Goal: Ask a question: Seek information or help from site administrators or community

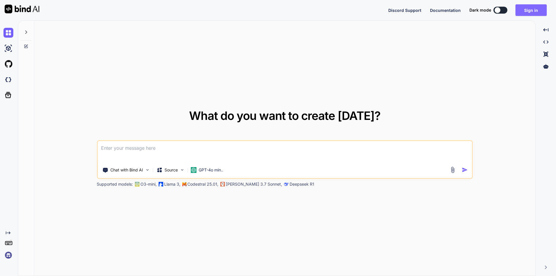
click at [526, 11] on button "Sign in" at bounding box center [531, 10] width 31 height 12
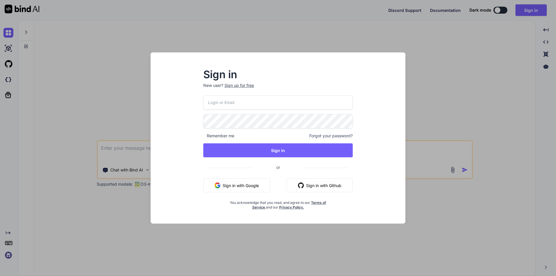
click at [245, 101] on input "email" at bounding box center [277, 102] width 149 height 14
type input "viveks4@yopmail.com"
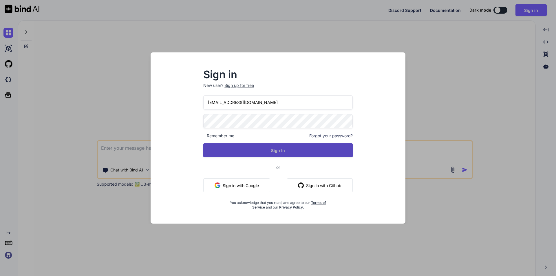
click at [268, 144] on button "Sign In" at bounding box center [277, 150] width 149 height 14
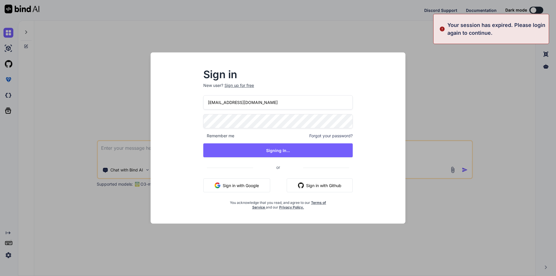
type textarea "x"
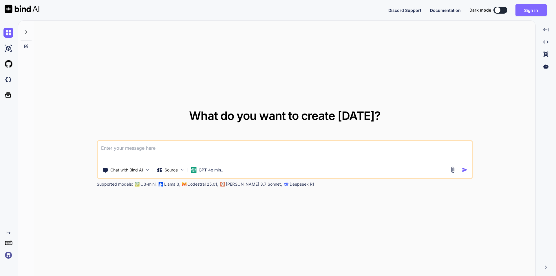
click at [528, 7] on button "Sign in" at bounding box center [531, 10] width 31 height 12
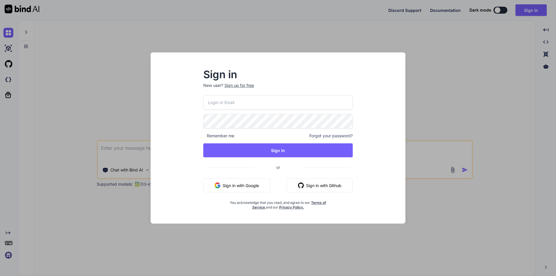
click at [245, 106] on input "email" at bounding box center [277, 102] width 149 height 14
type input "viveks4@yopmail.com"
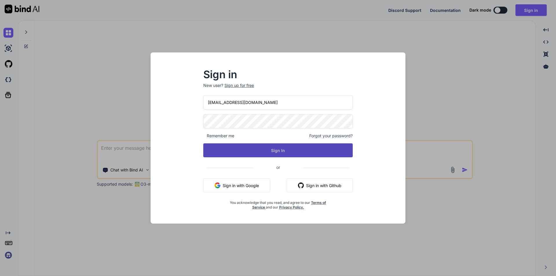
click at [270, 149] on button "Sign In" at bounding box center [277, 150] width 149 height 14
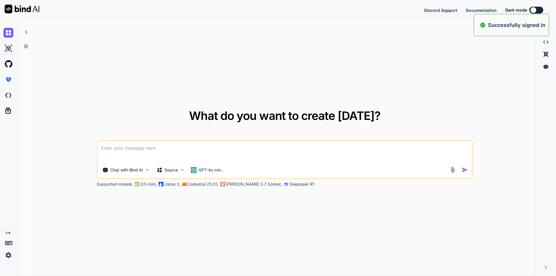
type textarea "x"
click at [530, 8] on button "Sign in" at bounding box center [531, 10] width 31 height 12
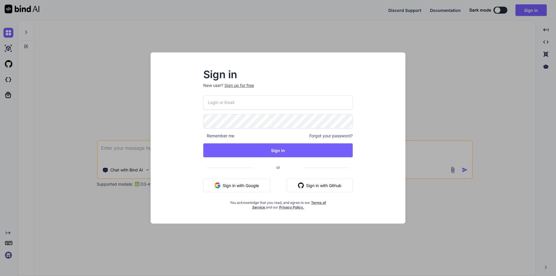
click at [255, 101] on input "email" at bounding box center [277, 102] width 149 height 14
type input "viveks4@yopmail.com"
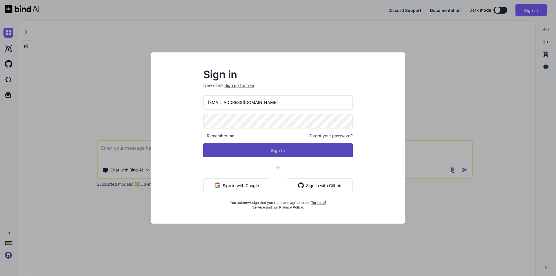
click at [298, 151] on button "Sign In" at bounding box center [277, 150] width 149 height 14
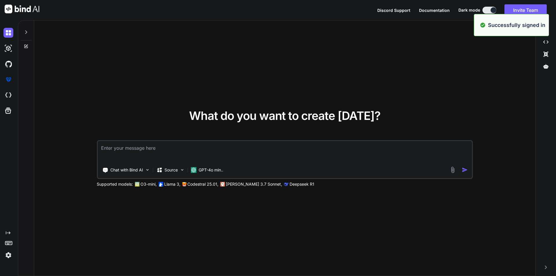
click at [158, 151] on textarea at bounding box center [285, 151] width 375 height 21
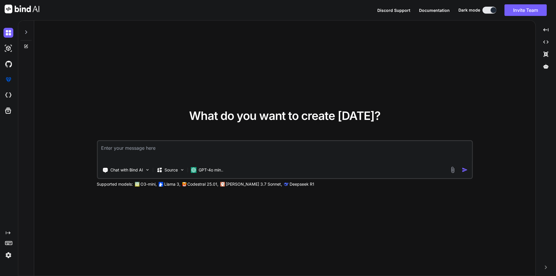
type textarea "x"
paste textarea "// blade file code <div class="add-form add-company-form"> <div class="row gy-3…"
type textarea "// blade file code <div class="add-form add-company-form"> <div class="row gy-3…"
type textarea "x"
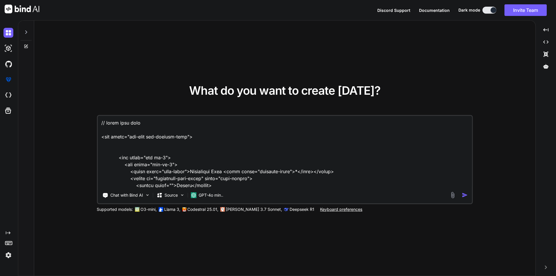
scroll to position [1621, 0]
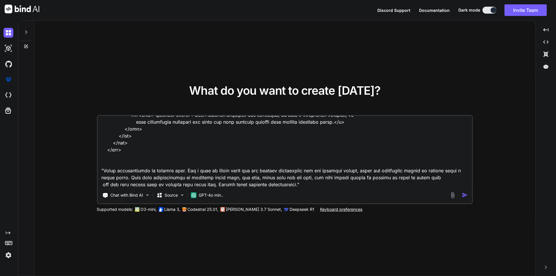
click at [245, 185] on textarea at bounding box center [285, 152] width 375 height 72
type textarea "// blade file code <div class="add-form add-company-form"> <div class="row gy-3…"
type textarea "x"
type textarea "// blade file code <div class="add-form add-company-form"> <div class="row gy-3…"
click at [467, 194] on img "button" at bounding box center [465, 195] width 6 height 6
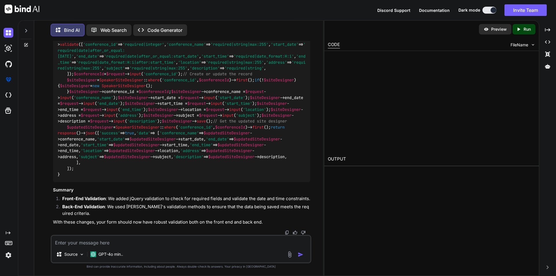
scroll to position [1341, 0]
type textarea "x"
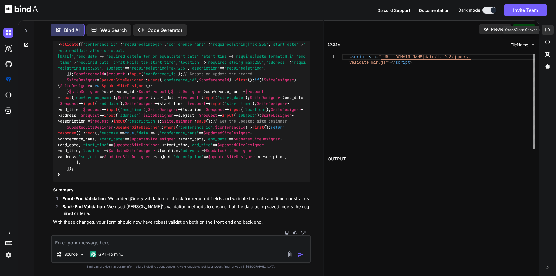
click at [547, 32] on icon "Created with Pixso." at bounding box center [547, 29] width 5 height 5
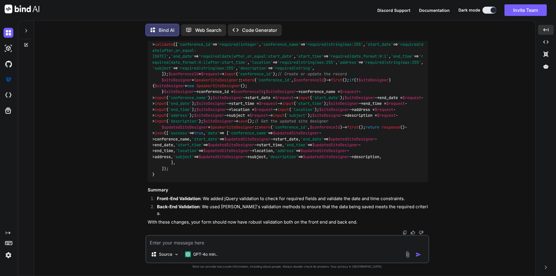
scroll to position [1285, 0]
drag, startPoint x: 157, startPoint y: 181, endPoint x: 151, endPoint y: 165, distance: 16.9
click at [151, 165] on div "public function storeUpdateSiteDesigner ( Request $request ) { // Validate the …" at bounding box center [288, 103] width 280 height 157
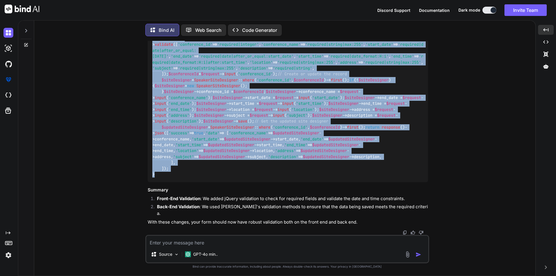
click at [152, 121] on code "public function storeUpdateSiteDesigner ( Request $request ) { // Validate the …" at bounding box center [287, 104] width 271 height 148
copy code "public function storeUpdateSiteDesigner ( Request $request ) { // Validate the …"
click at [414, 23] on img at bounding box center [413, 20] width 5 height 5
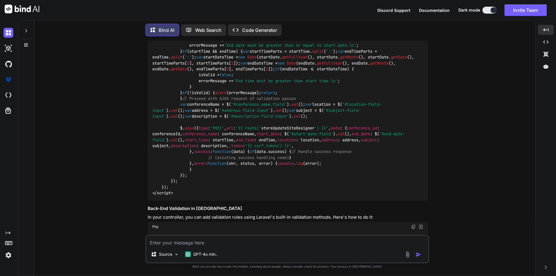
scroll to position [531, 0]
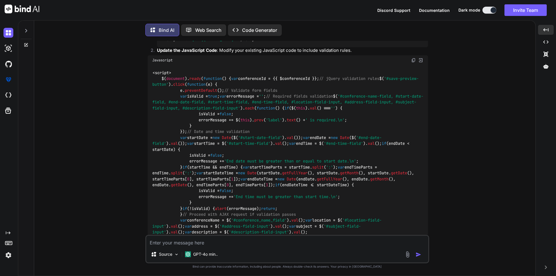
click at [414, 58] on img at bounding box center [413, 60] width 5 height 5
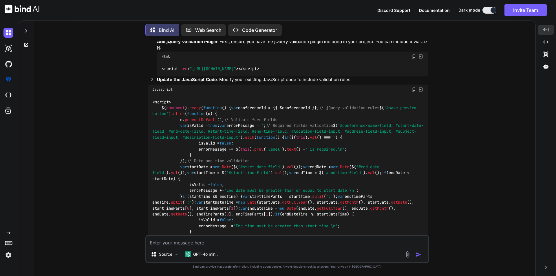
scroll to position [502, 0]
drag, startPoint x: 418, startPoint y: 54, endPoint x: 154, endPoint y: 58, distance: 264.2
click at [154, 58] on li "Add jQuery Validation Plugin : First, ensure you have the jQuery Validation plu…" at bounding box center [290, 57] width 276 height 38
copy code "< script src = "https://cdnjs.cloudflare.com/ajax/libs/jquery-validate/1.19.3/j…"
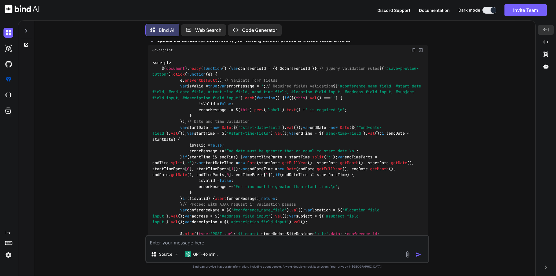
scroll to position [531, 0]
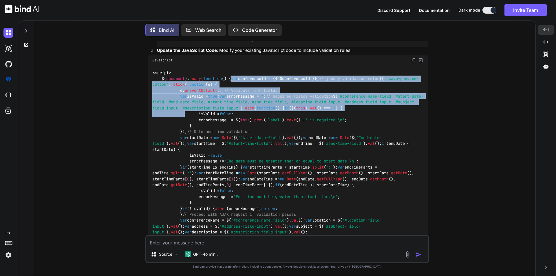
drag, startPoint x: 172, startPoint y: 71, endPoint x: 184, endPoint y: 154, distance: 84.1
click at [184, 154] on code "<script> $( document ). ready ( function ( ) { var conferenceId = {{ $conferenc…" at bounding box center [287, 191] width 271 height 242
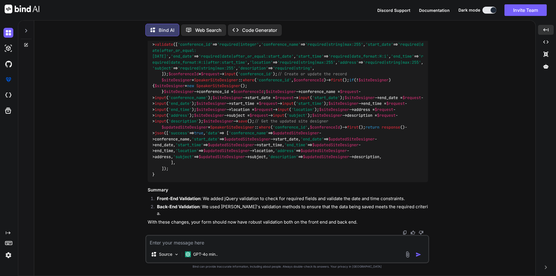
scroll to position [879, 0]
copy code "var conferenceId = {{ $conferenceId }}; // jQuery validation rules $( '#save-pr…"
click at [216, 241] on textarea at bounding box center [287, 241] width 282 height 10
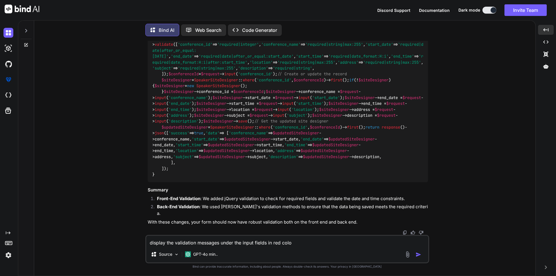
type textarea "display the validation messages under the input fields in red color"
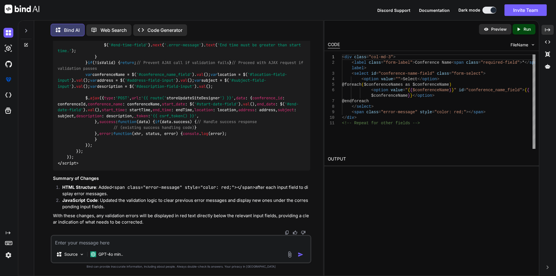
scroll to position [1571, 0]
drag, startPoint x: 200, startPoint y: 149, endPoint x: 67, endPoint y: 153, distance: 133.3
copy code "< span class = "error-message" style = "color: red;" > </ span >"
click at [9, 93] on img at bounding box center [8, 95] width 10 height 10
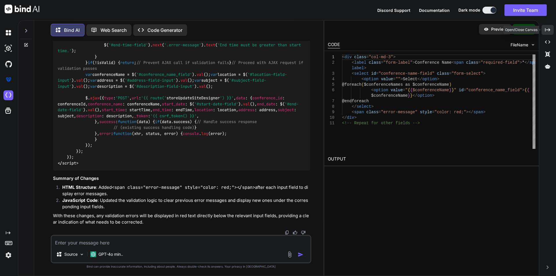
click at [547, 29] on icon "Created with Pixso." at bounding box center [547, 29] width 5 height 5
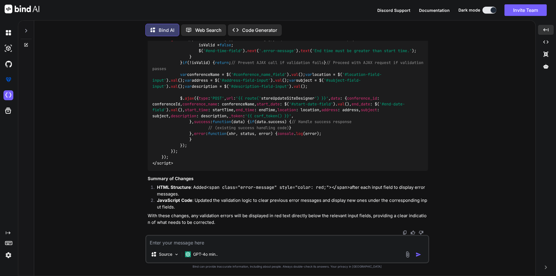
drag, startPoint x: 162, startPoint y: 146, endPoint x: 293, endPoint y: 146, distance: 131.2
copy code "< span class = "error-message" style = "color: red;" > </ span >"
drag, startPoint x: 223, startPoint y: 145, endPoint x: 193, endPoint y: 145, distance: 29.9
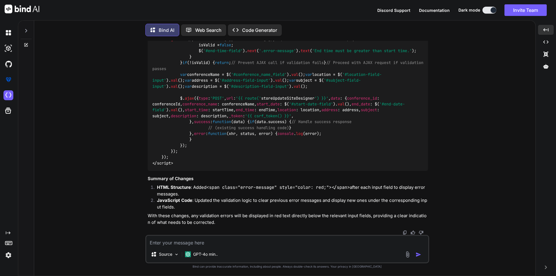
copy span "error-message"
drag, startPoint x: 180, startPoint y: 136, endPoint x: 255, endPoint y: 135, distance: 75.0
click at [255, 135] on div "<script> $( document ). ready ( function ( ) { var conferenceId = {{ $conferenc…" at bounding box center [288, 39] width 280 height 263
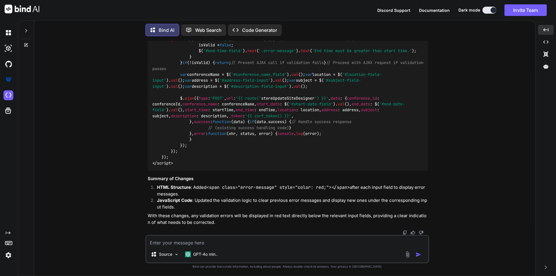
drag, startPoint x: 172, startPoint y: 111, endPoint x: 192, endPoint y: 146, distance: 39.7
click at [192, 146] on code "<script> $( document ). ready ( function ( ) { var conferenceId = {{ $conferenc…" at bounding box center [288, 39] width 273 height 254
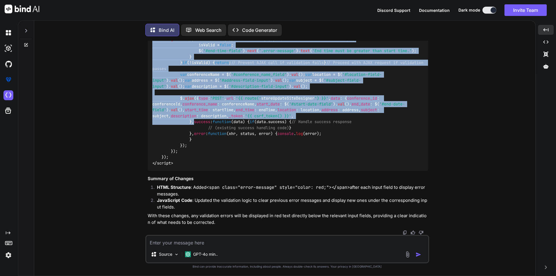
click at [196, 171] on div "<script> $( document ). ready ( function ( ) { var conferenceId = {{ $conferenc…" at bounding box center [288, 39] width 280 height 263
copy code "$( '#save-preview-button' ). click ( function ( e ) { e. preventDefault (); // …"
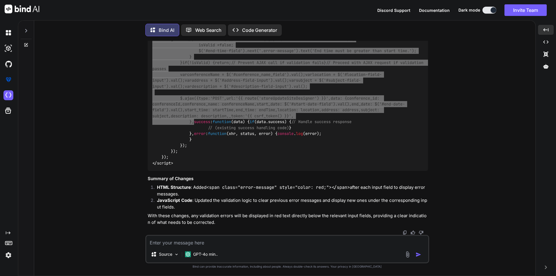
scroll to position [2069, 0]
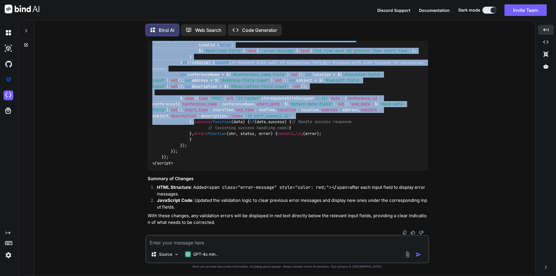
click at [194, 241] on textarea at bounding box center [287, 241] width 282 height 10
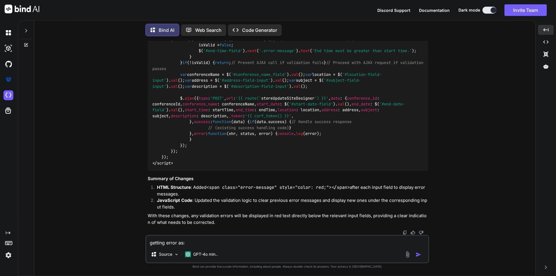
paste textarea "{ "message": "The start time field must match the format H:i. (and 1 more error…"
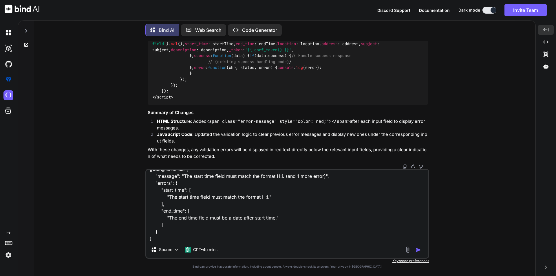
scroll to position [21, 0]
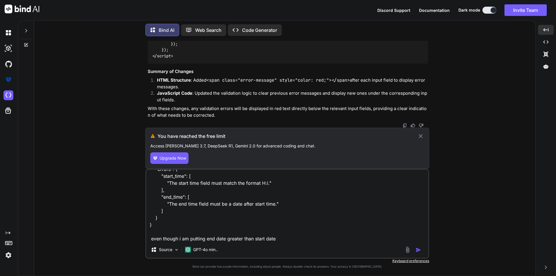
type textarea "getting error as: { "message": "The start time field must match the format H:i.…"
click at [422, 135] on icon at bounding box center [421, 136] width 4 height 4
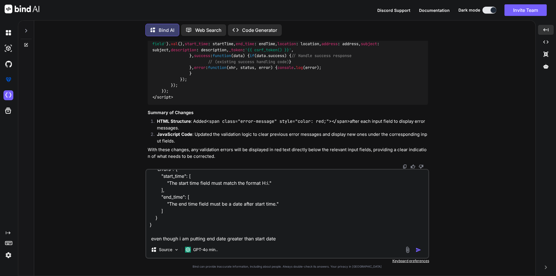
click at [416, 250] on img "button" at bounding box center [419, 250] width 6 height 6
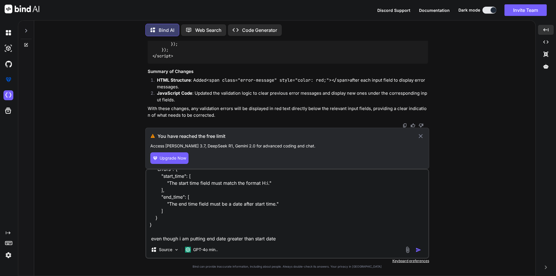
click at [177, 162] on button "Upgrade Now" at bounding box center [169, 158] width 38 height 12
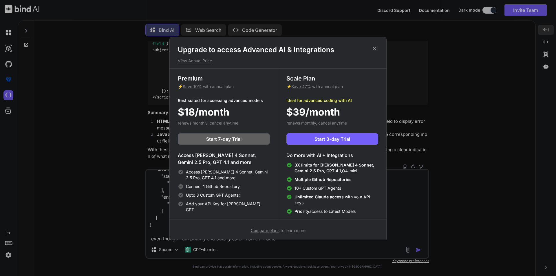
click at [377, 47] on icon at bounding box center [374, 48] width 6 height 6
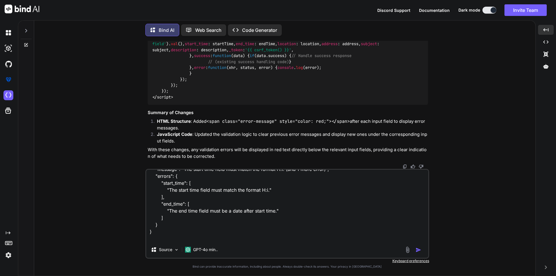
scroll to position [22, 0]
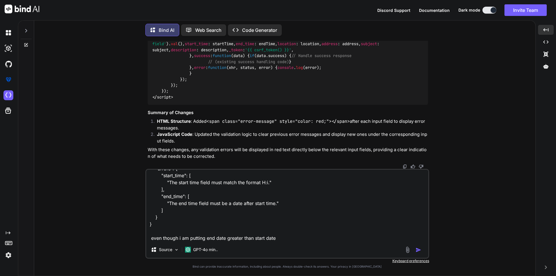
click at [165, 220] on textarea "getting error as: { "message": "The start time field must match the format H:i.…" at bounding box center [287, 206] width 282 height 72
click at [165, 210] on textarea "getting error as: { "message": "The start time field must match the format H:i.…" at bounding box center [287, 206] width 282 height 72
click at [165, 193] on textarea "getting error as: { "message": "The start time field must match the format H:i.…" at bounding box center [287, 206] width 282 height 72
click at [189, 196] on textarea "getting error as: { "message": "The start time field must match the format H:i.…" at bounding box center [287, 206] width 282 height 72
click at [165, 190] on textarea "getting error as: { "message": "The start time field must match the format H:i.…" at bounding box center [287, 206] width 282 height 72
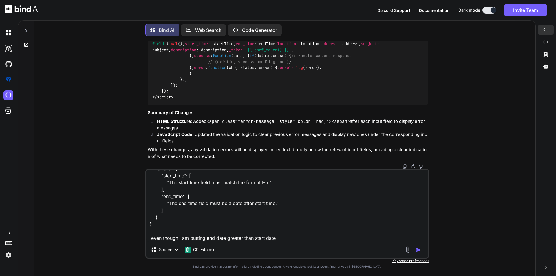
scroll to position [0, 0]
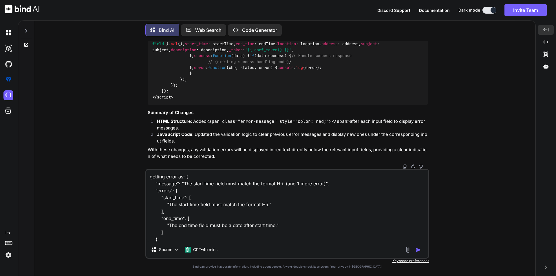
click at [201, 199] on textarea "getting error as: { "message": "The start time field must match the format H:i.…" at bounding box center [287, 206] width 282 height 72
click at [183, 187] on textarea "getting error as: { "message": "The start time field must match the format H:i.…" at bounding box center [287, 206] width 282 height 72
click at [204, 179] on textarea "getting error as: { "message": "The start time field must match the format H:i.…" at bounding box center [287, 206] width 282 height 72
click at [185, 187] on textarea "getting error as: { "message": "The start time field must match the format H:i.…" at bounding box center [287, 206] width 282 height 72
click at [196, 185] on textarea "getting error as: { "message": "The start time field must match the format H:i.…" at bounding box center [287, 206] width 282 height 72
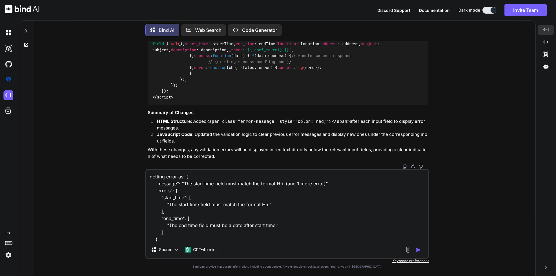
click at [196, 185] on textarea "getting error as: { "message": "The start time field must match the format H:i.…" at bounding box center [287, 206] width 282 height 72
click at [210, 185] on textarea "getting error as: { "message": "The start time field must match the format H:i.…" at bounding box center [287, 206] width 282 height 72
click at [220, 184] on textarea "getting error as: { "message": "The start time field must match the format H:i.…" at bounding box center [287, 206] width 282 height 72
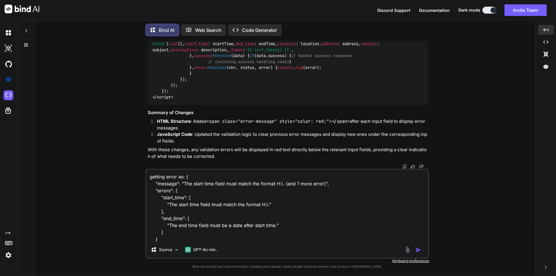
click at [231, 184] on textarea "getting error as: { "message": "The start time field must match the format H:i.…" at bounding box center [287, 206] width 282 height 72
click at [244, 184] on textarea "getting error as: { "message": "The start time field must match the format H:i.…" at bounding box center [287, 206] width 282 height 72
click at [257, 184] on textarea "getting error as: { "message": "The start time field must match the format H:i.…" at bounding box center [287, 206] width 282 height 72
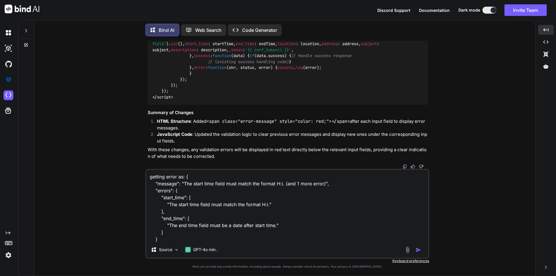
click at [257, 184] on textarea "getting error as: { "message": "The start time field must match the format H:i.…" at bounding box center [287, 206] width 282 height 72
click at [271, 183] on textarea "getting error as: { "message": "The start time field must match the format H:i.…" at bounding box center [287, 206] width 282 height 72
click at [279, 184] on textarea "getting error as: { "message": "The start time field must match the format H:i.…" at bounding box center [287, 206] width 282 height 72
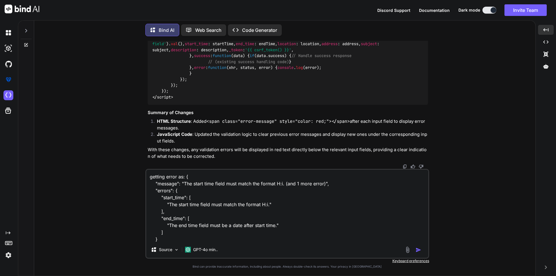
click at [291, 184] on textarea "getting error as: { "message": "The start time field must match the format H:i.…" at bounding box center [287, 206] width 282 height 72
click at [304, 184] on textarea "getting error as: { "message": "The start time field must match the format H:i.…" at bounding box center [287, 206] width 282 height 72
click at [318, 186] on textarea "getting error as: { "message": "The start time field must match the format H:i.…" at bounding box center [287, 206] width 282 height 72
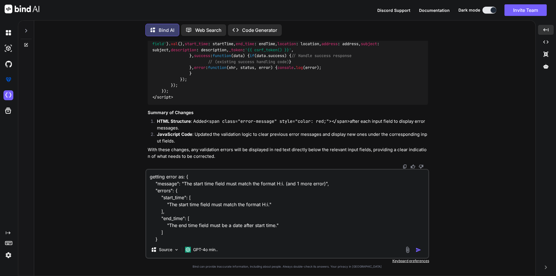
click at [318, 186] on textarea "getting error as: { "message": "The start time field must match the format H:i.…" at bounding box center [287, 206] width 282 height 72
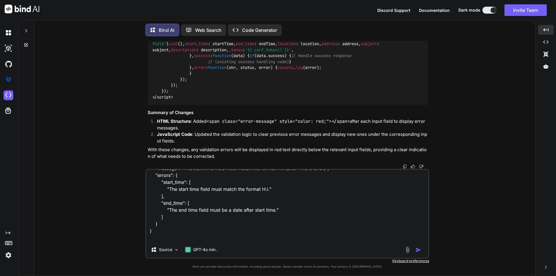
scroll to position [22, 0]
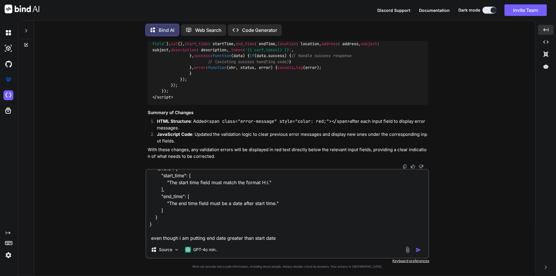
click at [418, 249] on img "button" at bounding box center [419, 250] width 6 height 6
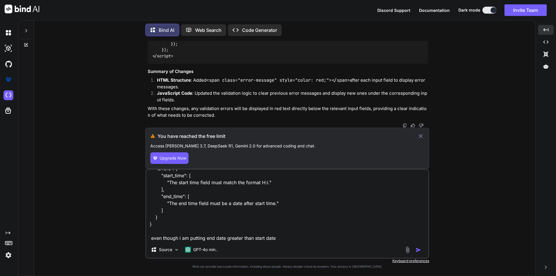
click at [422, 136] on icon at bounding box center [421, 136] width 4 height 4
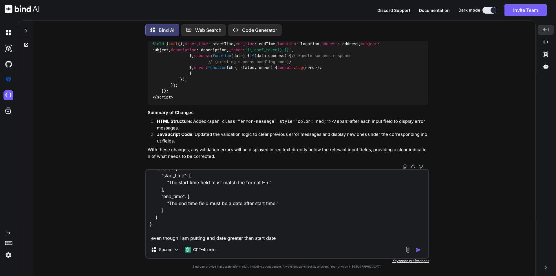
scroll to position [1759, 0]
click at [6, 255] on img at bounding box center [8, 255] width 10 height 10
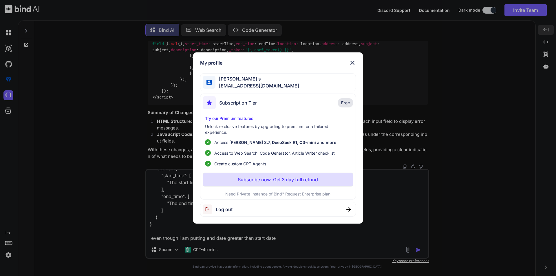
click at [223, 208] on span "Log out" at bounding box center [224, 209] width 17 height 7
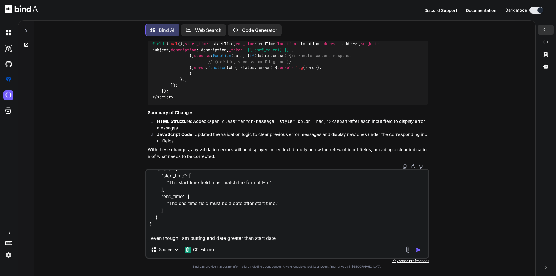
scroll to position [0, 0]
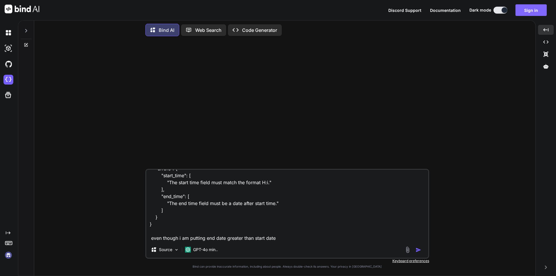
click at [534, 10] on button "Sign in" at bounding box center [531, 10] width 31 height 12
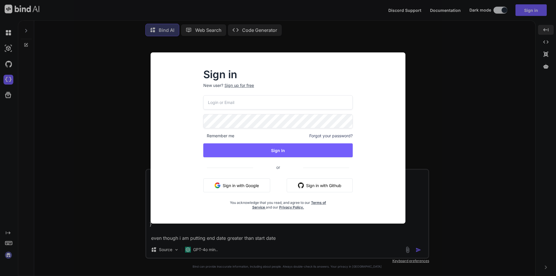
click at [246, 101] on input "email" at bounding box center [277, 102] width 149 height 14
type input "develop4@yopmail.com"
click at [244, 87] on div "Sign up for free" at bounding box center [240, 86] width 30 height 6
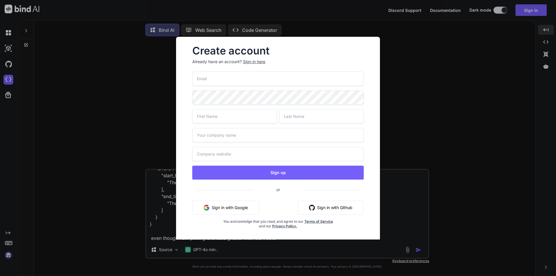
click at [221, 79] on input "email" at bounding box center [278, 79] width 172 height 14
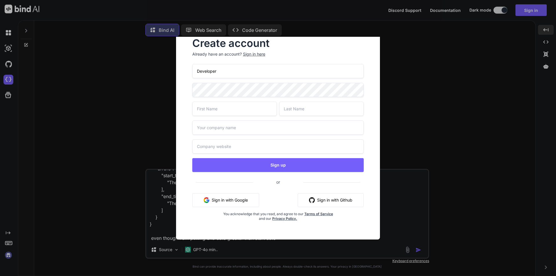
type input "Developer"
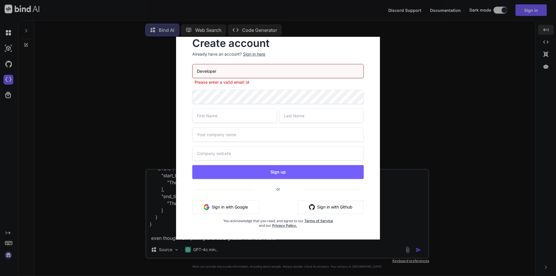
click at [226, 89] on div "Developer Please enter a valid email id Sign up or Sign in with Google Sign in …" at bounding box center [278, 153] width 172 height 178
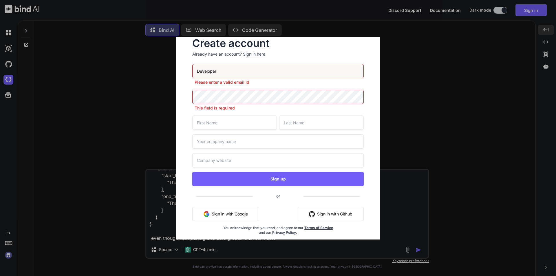
click at [225, 72] on input "Developer" at bounding box center [278, 71] width 172 height 14
drag, startPoint x: 236, startPoint y: 72, endPoint x: 161, endPoint y: 72, distance: 75.0
click at [161, 72] on div "Create account Already have an account? Sign in here Developer Please enter a v…" at bounding box center [278, 138] width 556 height 276
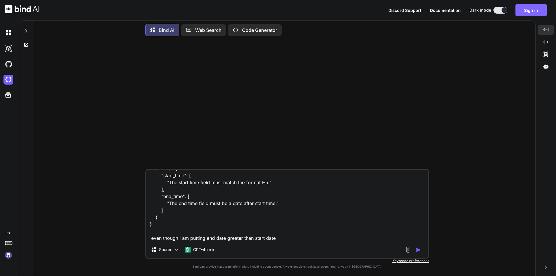
click at [536, 8] on button "Sign in" at bounding box center [531, 10] width 31 height 12
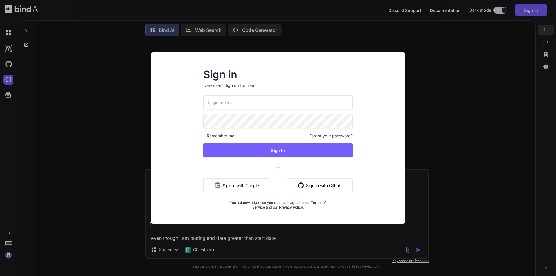
click at [250, 85] on div "Sign up for free" at bounding box center [240, 86] width 30 height 6
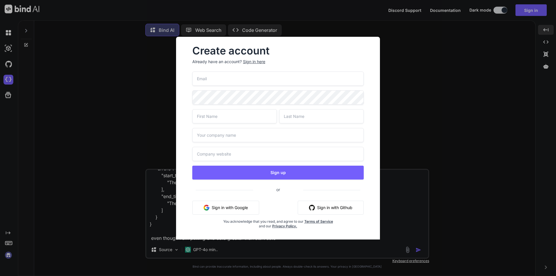
click at [231, 77] on input "email" at bounding box center [278, 79] width 172 height 14
paste input "{ "message": "The start time field must match the format H:i. (and 1 more error…"
type input "{ "message": "The start time field must match the format H:i. (and 1 more error…"
drag, startPoint x: 261, startPoint y: 78, endPoint x: 180, endPoint y: 78, distance: 81.7
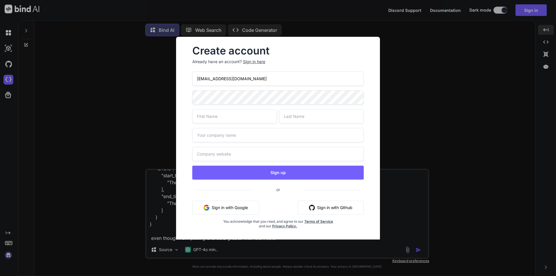
click at [180, 78] on div "Create account Already have an account? Sign in here develop5@yopmail.com Sign …" at bounding box center [278, 142] width 204 height 210
type input "develop5@yopmail.com"
click at [222, 117] on input "text" at bounding box center [234, 116] width 85 height 14
type input "Developer"
click at [321, 122] on input "text" at bounding box center [321, 116] width 85 height 14
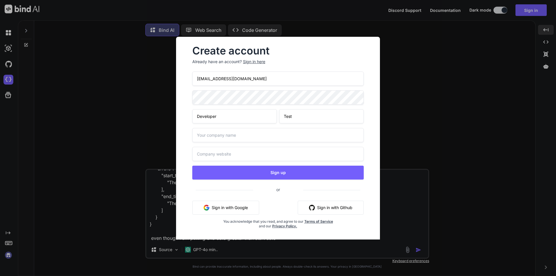
type input "Test"
click at [227, 138] on input "text" at bounding box center [278, 135] width 172 height 14
type input "Test"
click at [230, 154] on input "text" at bounding box center [278, 154] width 172 height 14
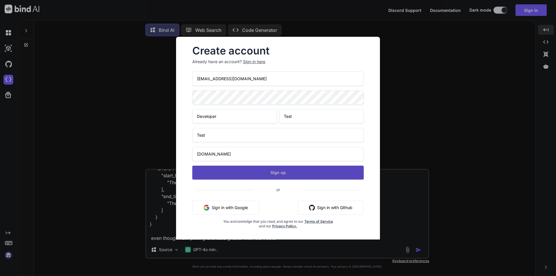
type input "test.com"
click at [298, 175] on button "Sign up" at bounding box center [278, 173] width 172 height 14
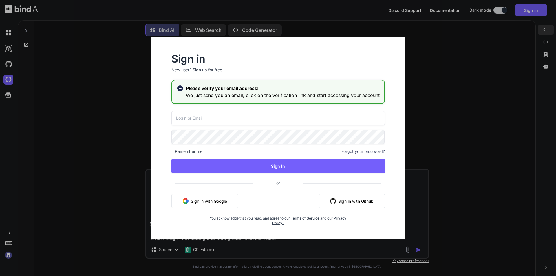
click at [212, 114] on input "email" at bounding box center [279, 118] width 214 height 14
paste input "develop5@yopmail.com"
drag, startPoint x: 249, startPoint y: 118, endPoint x: 148, endPoint y: 120, distance: 100.8
click at [148, 120] on div "Sign in New user? Sign up for free Please verify your email address! We just se…" at bounding box center [278, 138] width 278 height 203
type input "develop5@yopmail.com"
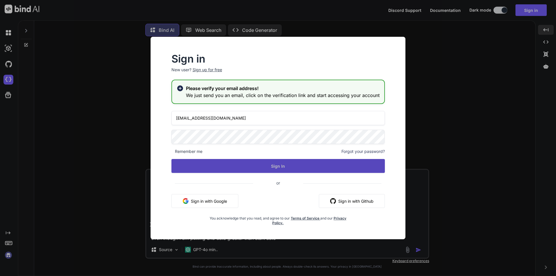
click at [256, 166] on button "Sign In" at bounding box center [279, 166] width 214 height 14
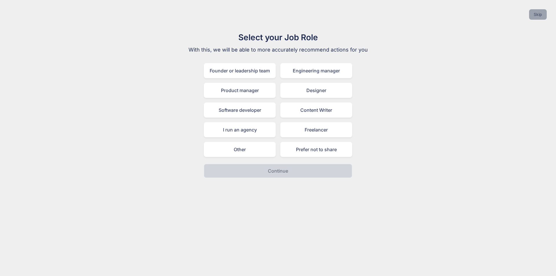
click at [539, 15] on button "Skip" at bounding box center [538, 14] width 18 height 10
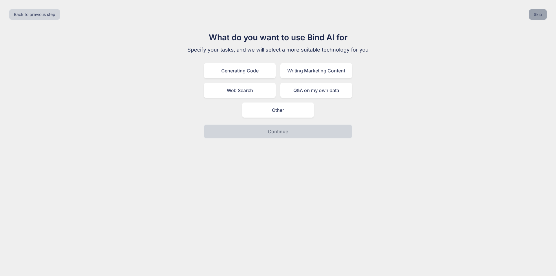
click at [539, 15] on button "Skip" at bounding box center [538, 14] width 18 height 10
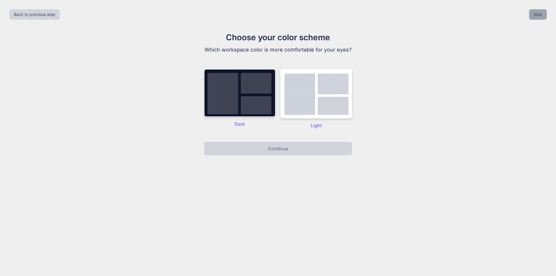
click at [533, 15] on button "Skip" at bounding box center [538, 14] width 18 height 10
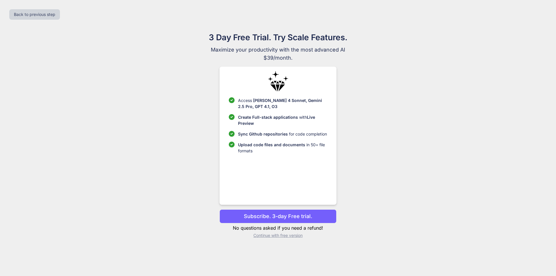
click at [269, 234] on p "Continue with free version" at bounding box center [278, 236] width 117 height 6
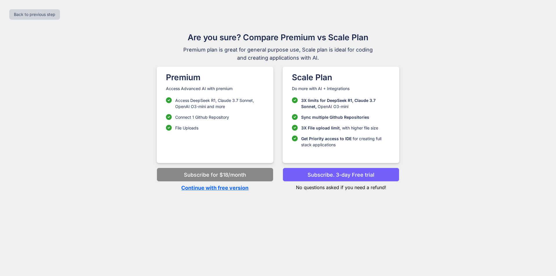
click at [223, 189] on p "Continue with free version" at bounding box center [215, 188] width 117 height 8
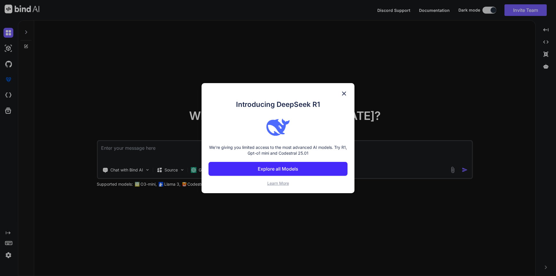
click at [343, 94] on img at bounding box center [344, 93] width 7 height 7
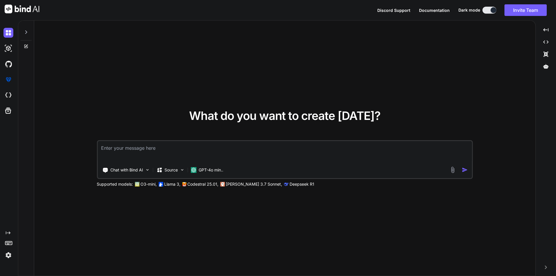
drag, startPoint x: 177, startPoint y: 150, endPoint x: 181, endPoint y: 146, distance: 5.9
click at [177, 150] on textarea at bounding box center [285, 151] width 375 height 21
paste textarea "<div class="add-form add-company-form"> <div class="row gy-3"> <div class="col-…"
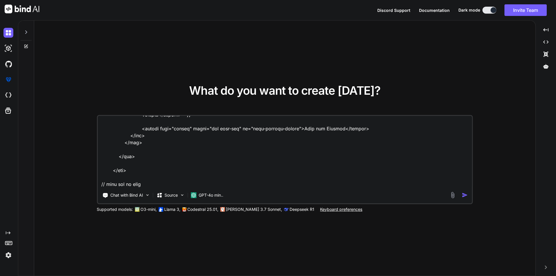
scroll to position [397, 0]
click at [119, 181] on textarea at bounding box center [285, 152] width 375 height 72
paste textarea "<script> $(document).ready(function() { var conferenceId = {{ $conferenceId }};…"
click at [150, 186] on textarea at bounding box center [285, 152] width 375 height 72
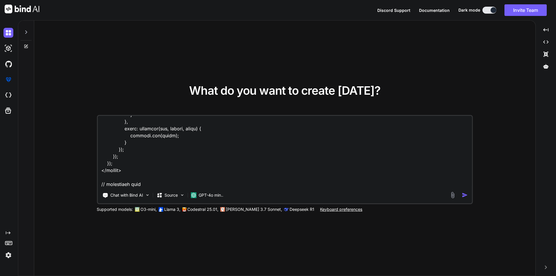
paste textarea "public function storeUpdateSiteDesigner(Request $request) { // Validate the req…"
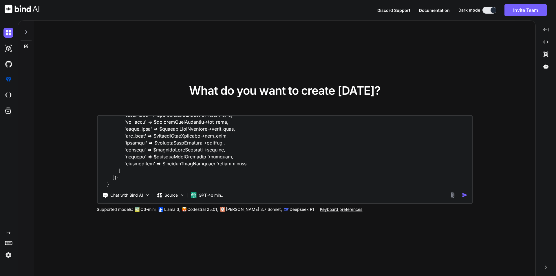
scroll to position [1704, 0]
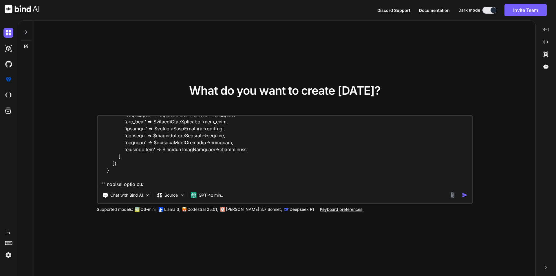
paste textarea "{ "message": "The start time field must match the format H:i. (and 1 more error…"
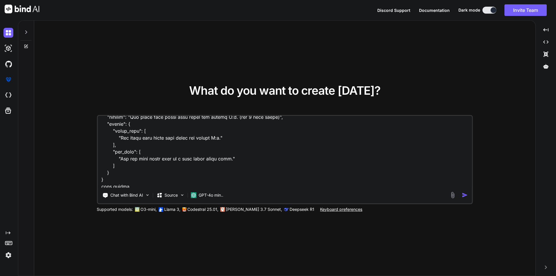
scroll to position [1781, 0]
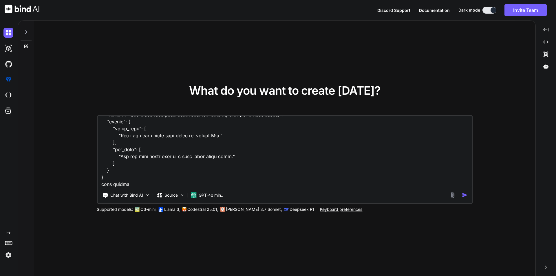
click at [136, 182] on textarea at bounding box center [285, 152] width 375 height 72
type textarea "// blade code <div class="add-form add-company-form"> <div class="row gy-3"> <d…"
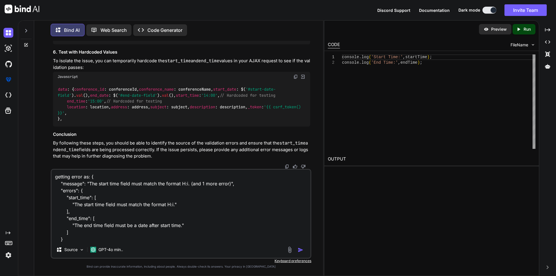
scroll to position [22, 0]
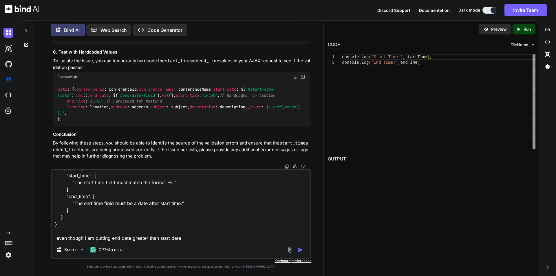
click at [185, 211] on textarea "getting error as: { "message": "The start time field must match the format H:i.…" at bounding box center [181, 206] width 259 height 72
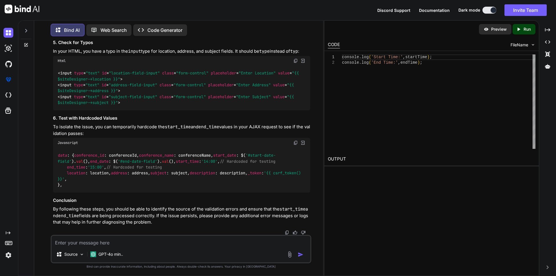
scroll to position [943, 0]
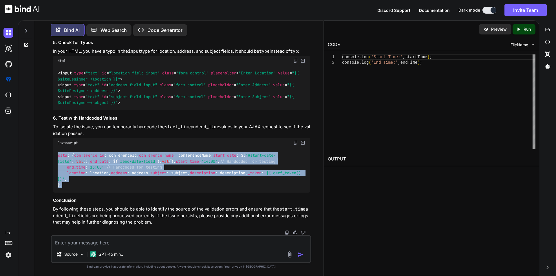
drag, startPoint x: 59, startPoint y: 115, endPoint x: 65, endPoint y: 184, distance: 69.6
click at [65, 184] on div "data : { conference_id : conferenceId, conference_name : conferenceName, start_…" at bounding box center [181, 170] width 257 height 45
copy code "data : { conference_id : conferenceId, conference_name : conferenceName, start_…"
drag, startPoint x: 72, startPoint y: 190, endPoint x: 68, endPoint y: 187, distance: 4.5
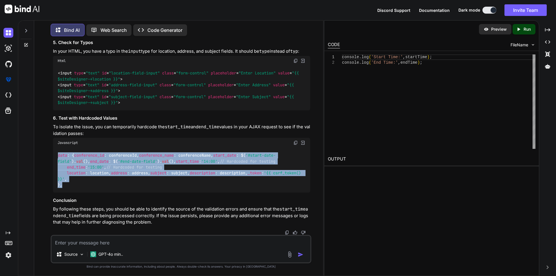
click at [71, 190] on div "data : { conference_id : conferenceId, conference_name : conferenceName, start_…" at bounding box center [181, 170] width 257 height 45
click at [66, 185] on div "data : { conference_id : conferenceId, conference_name : conferenceName, start_…" at bounding box center [181, 170] width 257 height 45
drag, startPoint x: 67, startPoint y: 183, endPoint x: 58, endPoint y: 115, distance: 68.6
click at [58, 148] on div "data : { conference_id : conferenceId, conference_name : conferenceName, start_…" at bounding box center [181, 170] width 257 height 45
copy code "data : { conference_id : conferenceId, conference_name : conferenceName, start_…"
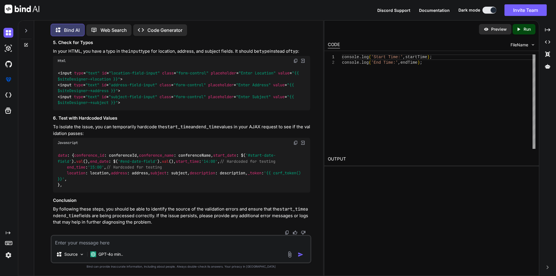
click at [84, 244] on textarea at bounding box center [181, 241] width 259 height 10
paste textarea "data: { conference_id: conferenceId, conference_name: conferenceName, start_dat…"
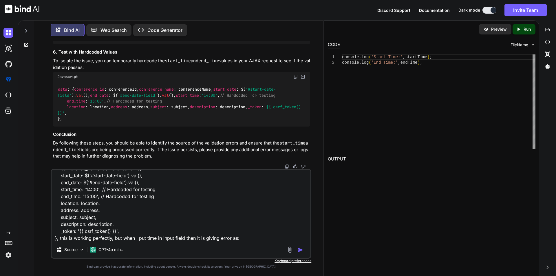
paste textarea "{ "message": "The start time field must match the format H:i. (and 1 more error…"
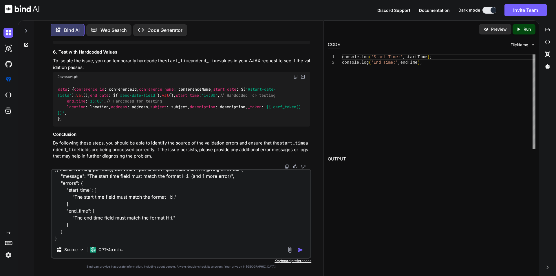
scroll to position [62, 0]
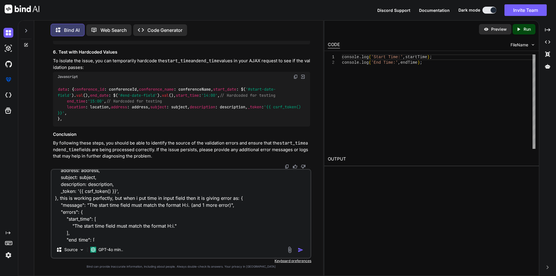
click at [147, 200] on textarea "data: { conference_id: conferenceId, conference_name: conferenceName, start_dat…" at bounding box center [181, 206] width 259 height 72
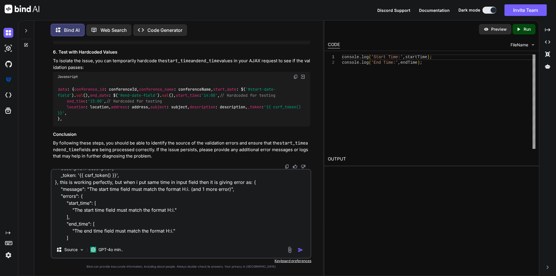
scroll to position [92, 0]
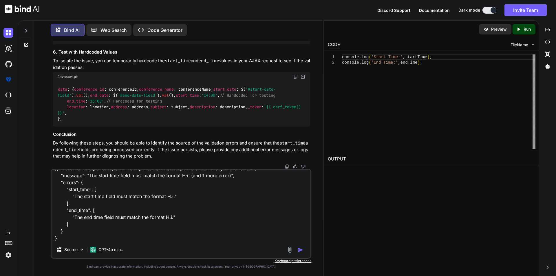
type textarea "data: { conference_id: conferenceId, conference_name: conferenceName, start_dat…"
click at [300, 250] on img "button" at bounding box center [301, 250] width 6 height 6
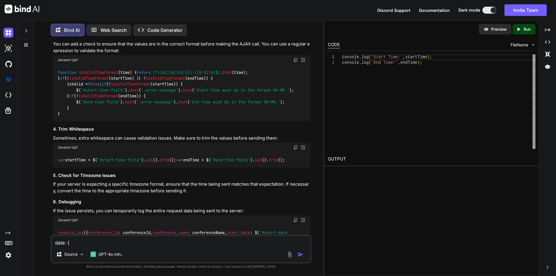
scroll to position [1206, 0]
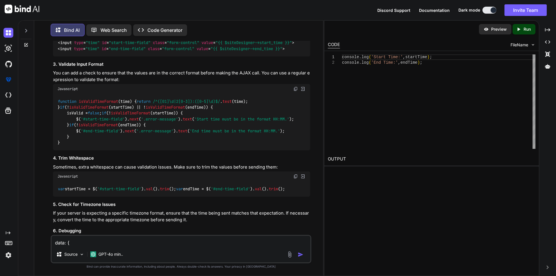
drag, startPoint x: 154, startPoint y: 106, endPoint x: 58, endPoint y: 106, distance: 96.8
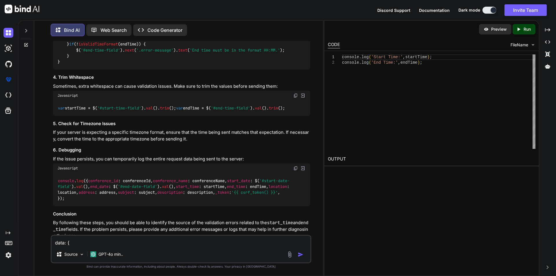
scroll to position [1408, 0]
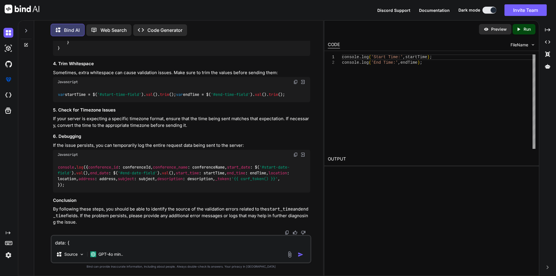
click at [139, 243] on textarea "data: { conference_id: conferenceId, conference_name: conferenceName, start_dat…" at bounding box center [181, 241] width 259 height 10
type textarea "j"
paste textarea "Start Time: 14:00:00"
type textarea "in console getting start time as: Start Time: 14:00:00"
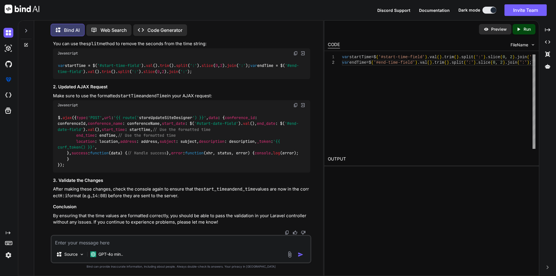
scroll to position [1688, 0]
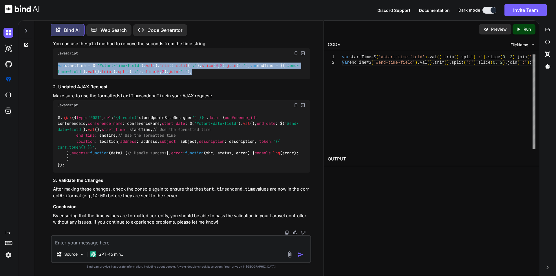
drag, startPoint x: 251, startPoint y: 173, endPoint x: 58, endPoint y: 165, distance: 193.1
click at [58, 79] on div "var startTime = $( '#start-time-field' ). val (). trim (). split ( ':' ). slice…" at bounding box center [181, 68] width 257 height 21
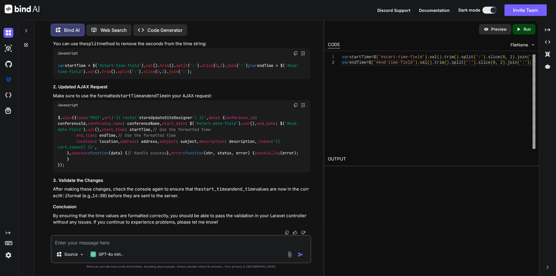
click at [113, 241] on textarea at bounding box center [181, 241] width 259 height 10
type textarea "i am not getting conference name as selected once refresh the page"
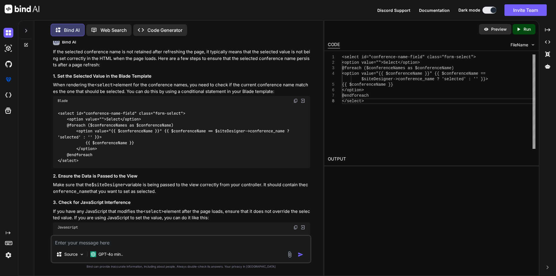
scroll to position [1791, 0]
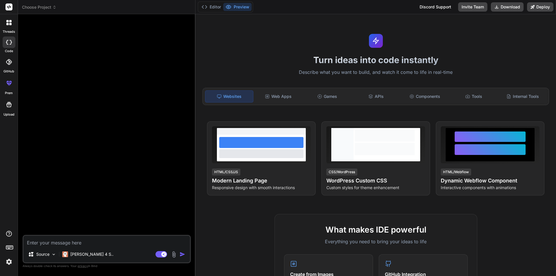
type textarea "x"
click at [58, 245] on textarea at bounding box center [106, 241] width 167 height 10
click at [61, 241] on textarea at bounding box center [106, 241] width 167 height 10
click at [93, 243] on textarea at bounding box center [106, 241] width 167 height 10
type textarea "<span class="error-message" style="color: red;"></span>"
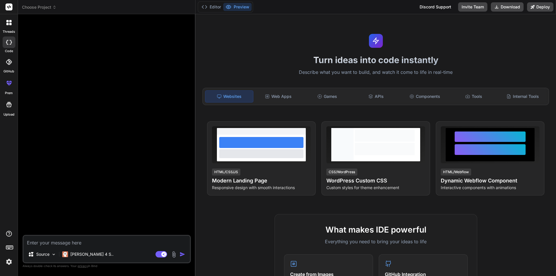
type textarea "x"
type textarea "<span class="error-message" style="color: red;"></span>"
click at [183, 254] on img "button" at bounding box center [183, 254] width 6 height 6
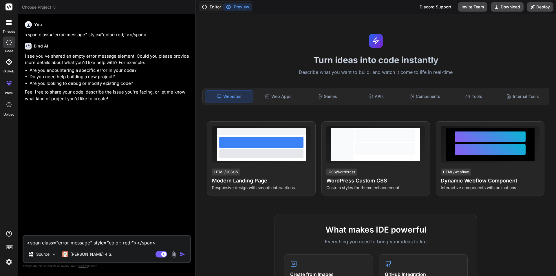
click at [209, 10] on button "Editor" at bounding box center [211, 7] width 24 height 8
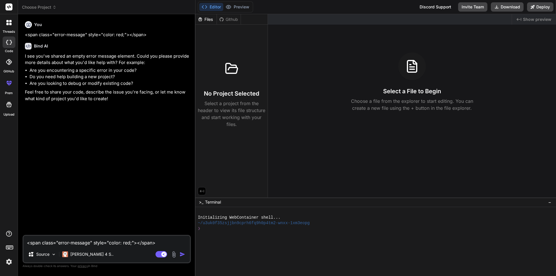
click at [126, 235] on div "You <span class="error-message" style="color: red;"></span> Bind AI I see you'v…" at bounding box center [107, 127] width 167 height 216
click at [95, 242] on textarea "<span class="error-message" style="color: red;"></span>" at bounding box center [106, 241] width 167 height 10
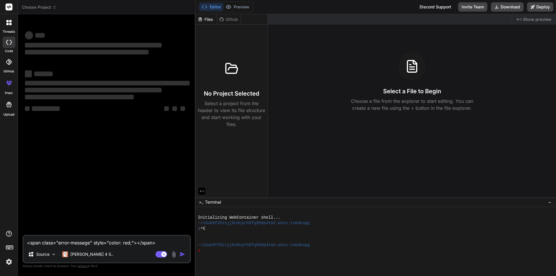
type textarea "x"
